Goal: Task Accomplishment & Management: Use online tool/utility

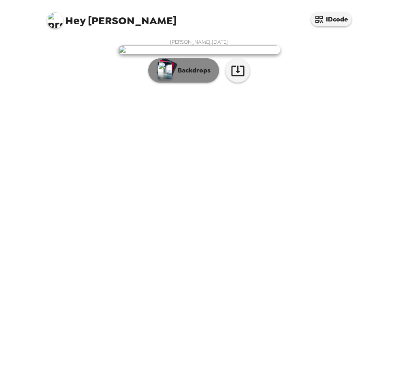
click at [192, 75] on p "Backdrops" at bounding box center [192, 71] width 37 height 10
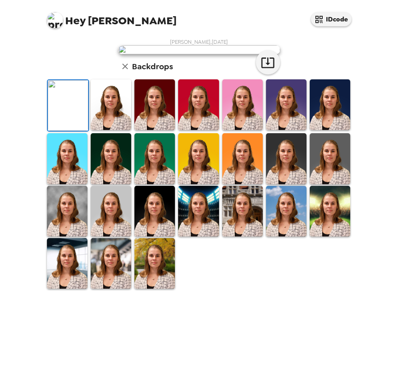
scroll to position [112, 0]
click at [112, 184] on img at bounding box center [111, 158] width 41 height 51
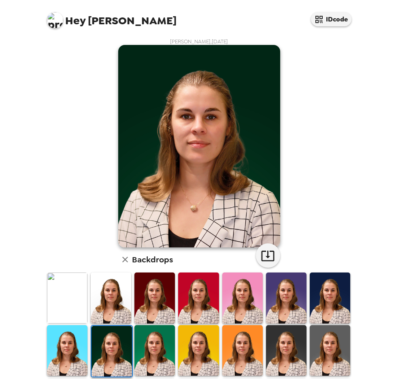
scroll to position [0, 0]
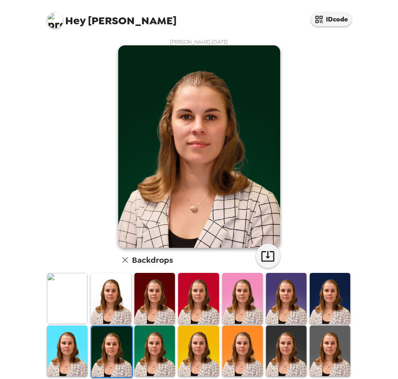
click at [158, 305] on img at bounding box center [155, 298] width 41 height 51
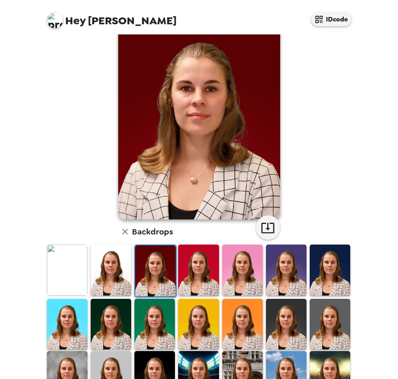
scroll to position [41, 0]
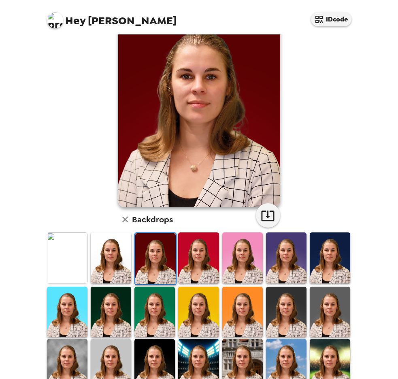
click at [157, 319] on img at bounding box center [155, 312] width 41 height 51
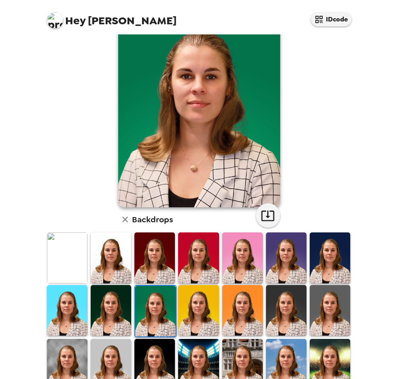
click at [72, 257] on img at bounding box center [67, 258] width 41 height 51
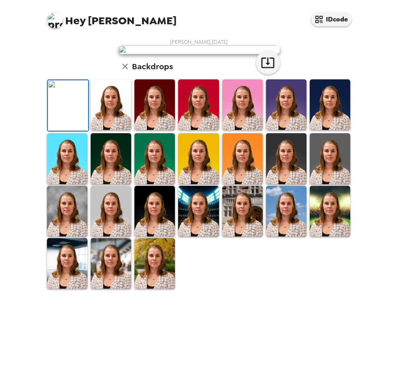
click at [104, 184] on img at bounding box center [111, 158] width 41 height 51
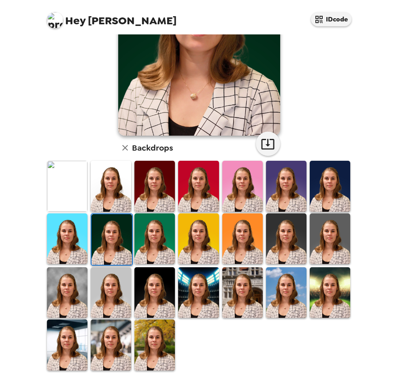
click at [312, 294] on img at bounding box center [330, 292] width 41 height 51
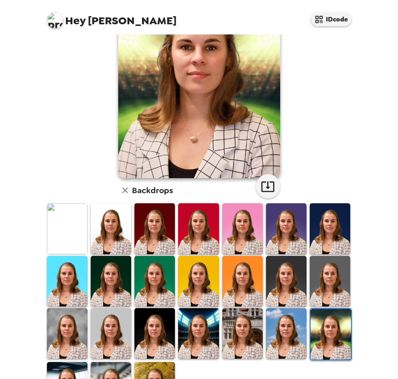
scroll to position [81, 0]
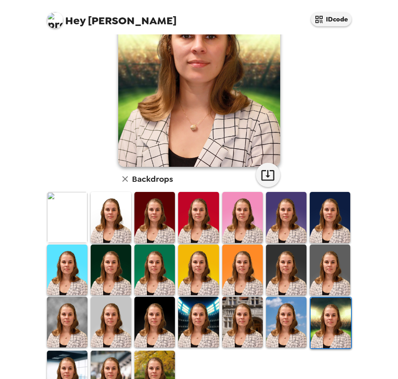
click at [282, 307] on img at bounding box center [286, 322] width 41 height 51
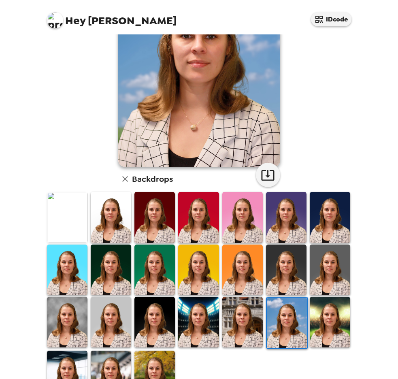
click at [234, 309] on img at bounding box center [242, 322] width 41 height 51
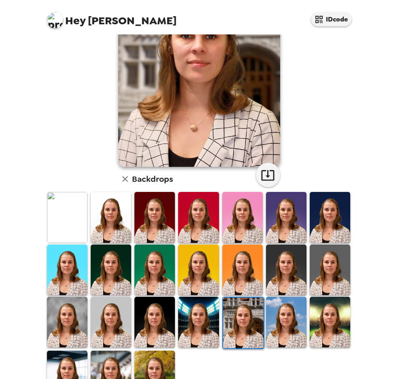
click at [185, 310] on img at bounding box center [198, 322] width 41 height 51
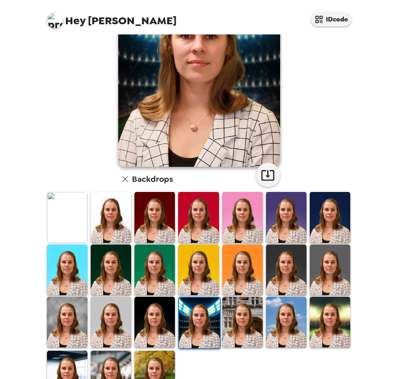
click at [159, 313] on img at bounding box center [155, 322] width 41 height 51
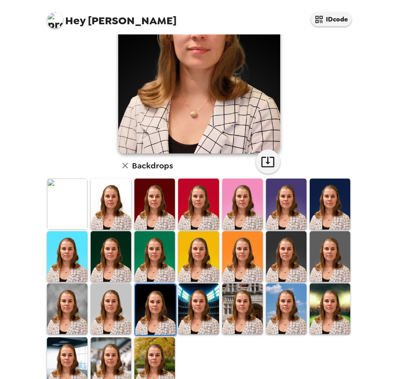
scroll to position [112, 0]
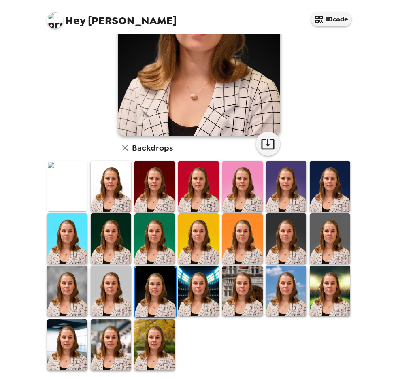
click at [114, 290] on img at bounding box center [111, 291] width 41 height 51
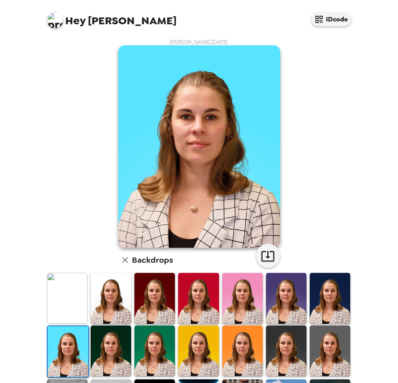
click at [145, 293] on img at bounding box center [155, 298] width 41 height 51
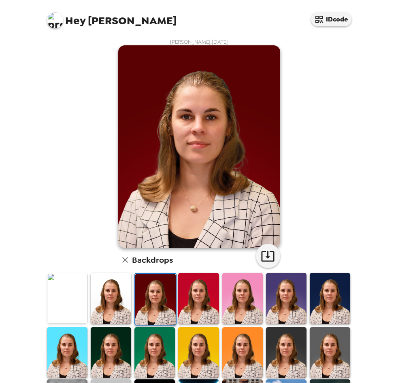
click at [193, 291] on img at bounding box center [198, 298] width 41 height 51
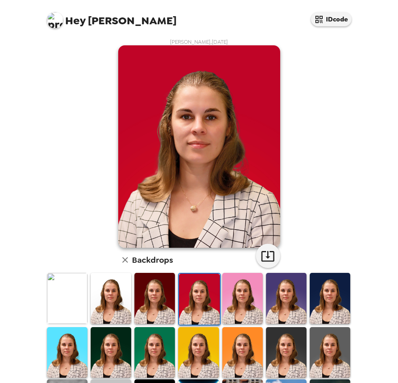
click at [66, 292] on img at bounding box center [67, 298] width 41 height 51
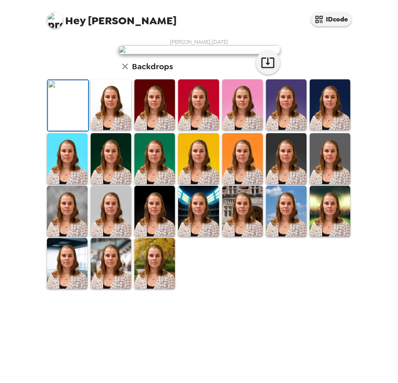
drag, startPoint x: 236, startPoint y: 348, endPoint x: 242, endPoint y: 346, distance: 5.9
click at [236, 184] on img at bounding box center [242, 158] width 41 height 51
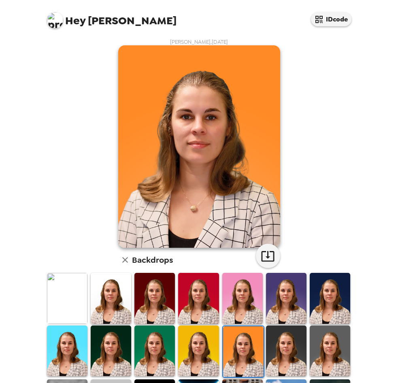
click at [282, 342] on img at bounding box center [286, 351] width 41 height 51
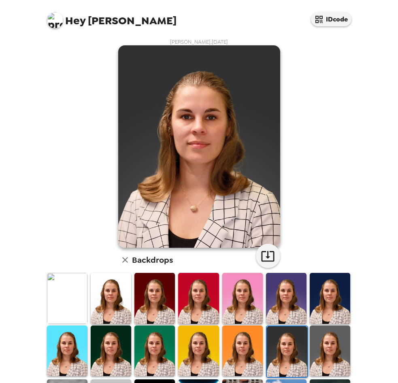
click at [314, 342] on img at bounding box center [330, 351] width 41 height 51
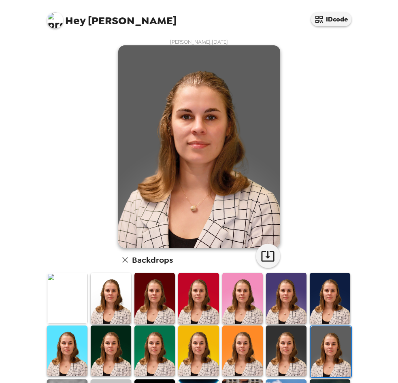
click at [60, 295] on img at bounding box center [67, 298] width 41 height 51
